Goal: Information Seeking & Learning: Check status

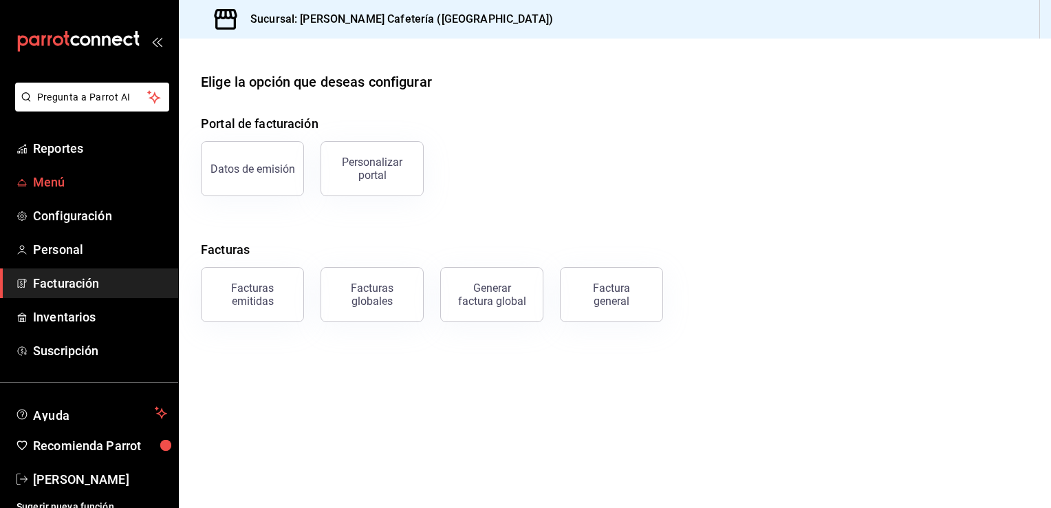
click at [92, 184] on span "Menú" at bounding box center [100, 182] width 134 height 19
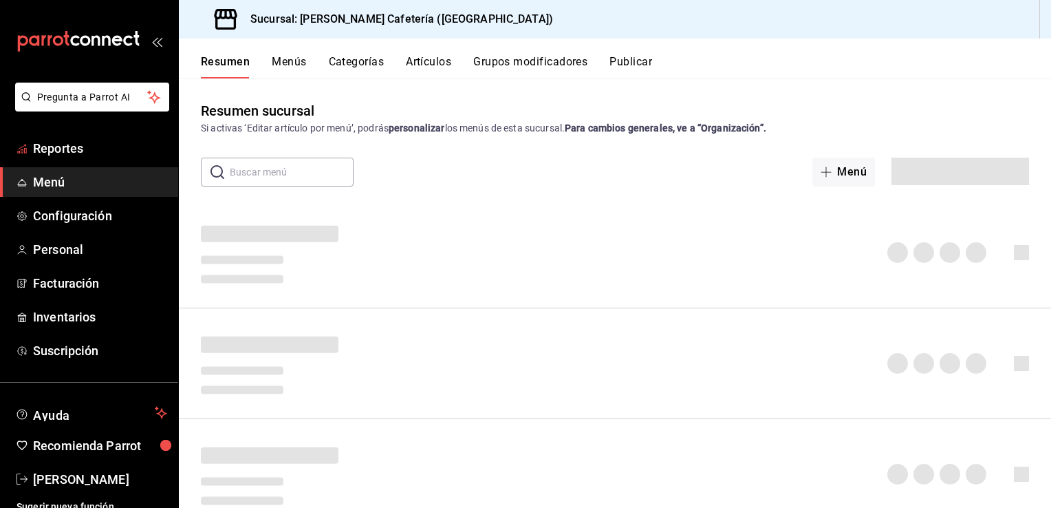
click at [74, 142] on span "Reportes" at bounding box center [100, 148] width 134 height 19
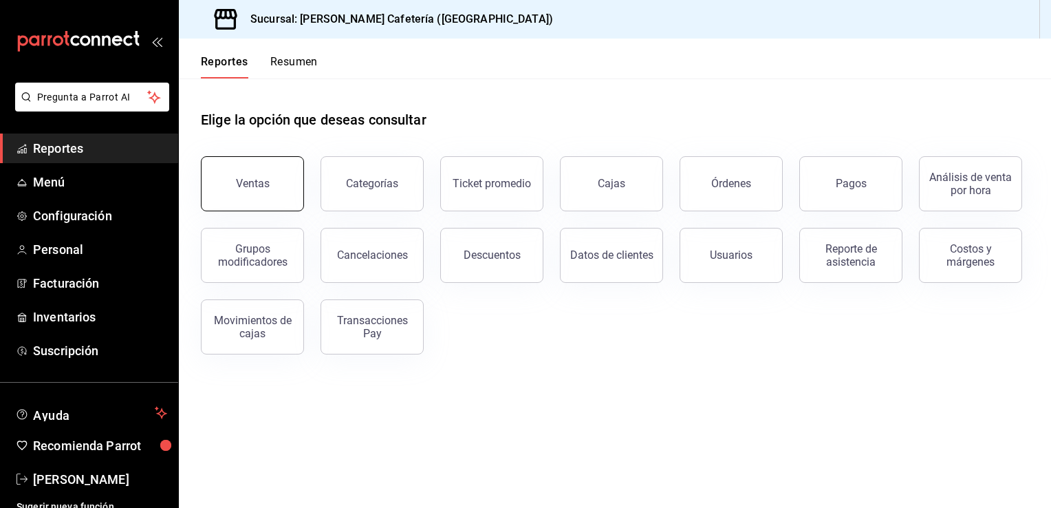
click at [248, 175] on button "Ventas" at bounding box center [252, 183] width 103 height 55
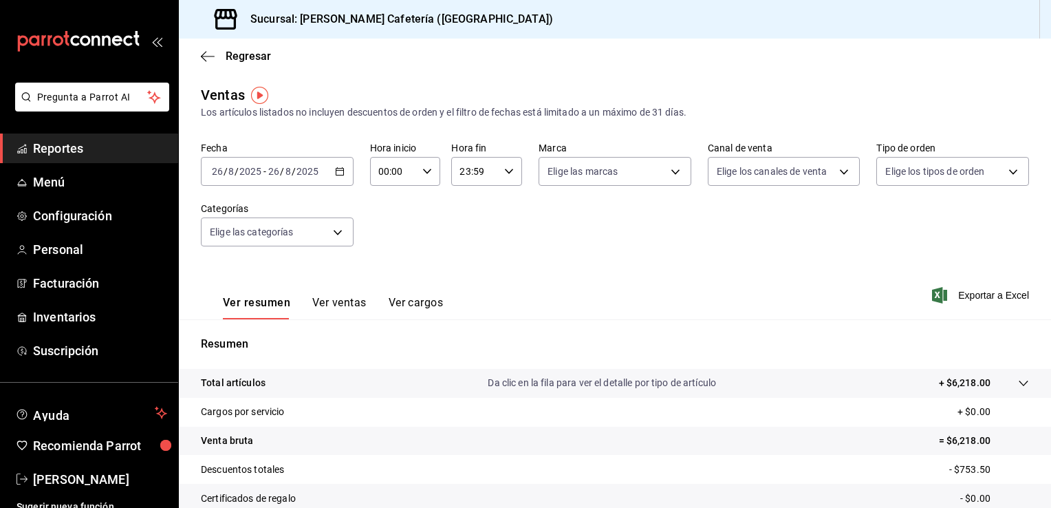
click at [336, 175] on \(Stroke\) "button" at bounding box center [340, 172] width 8 height 8
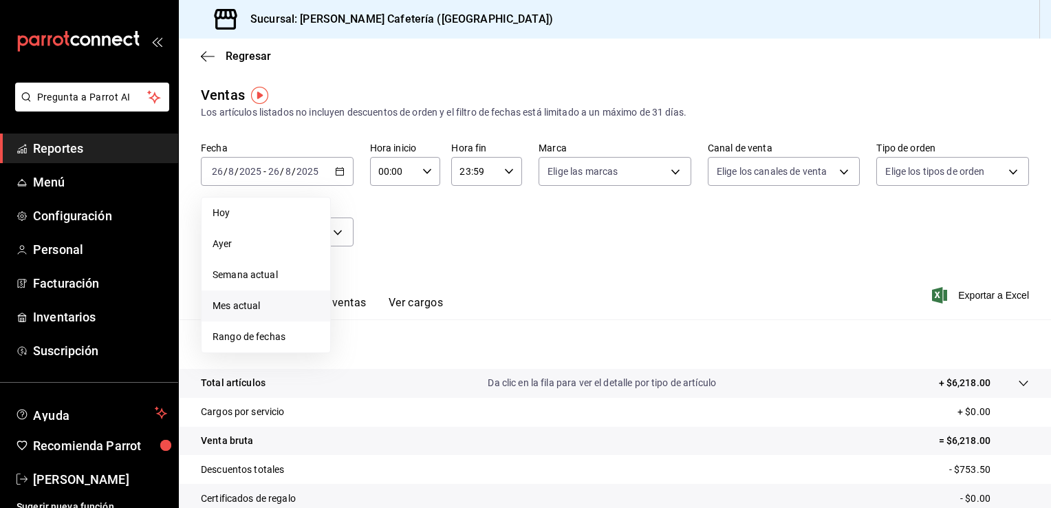
click at [286, 295] on li "Mes actual" at bounding box center [266, 305] width 129 height 31
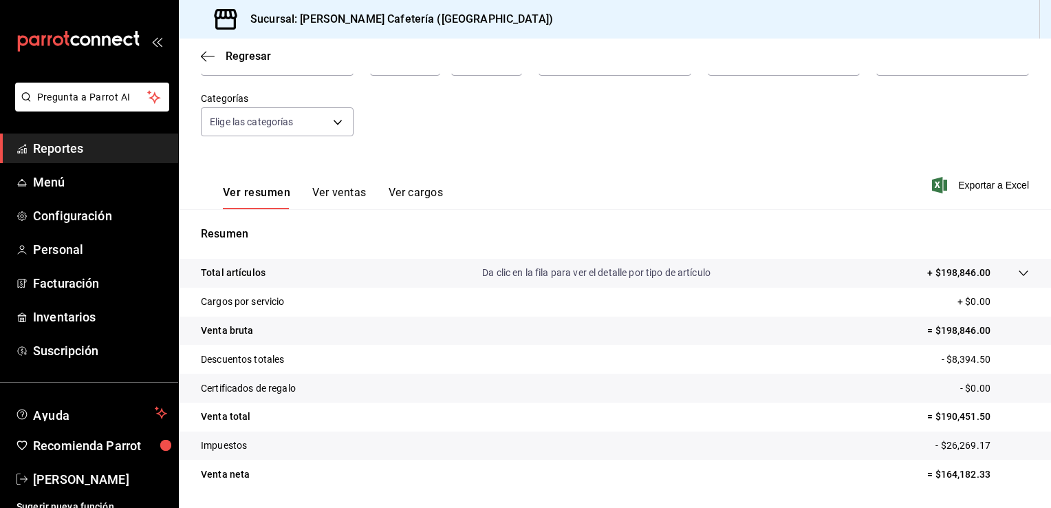
scroll to position [151, 0]
